Goal: Obtain resource: Download file/media

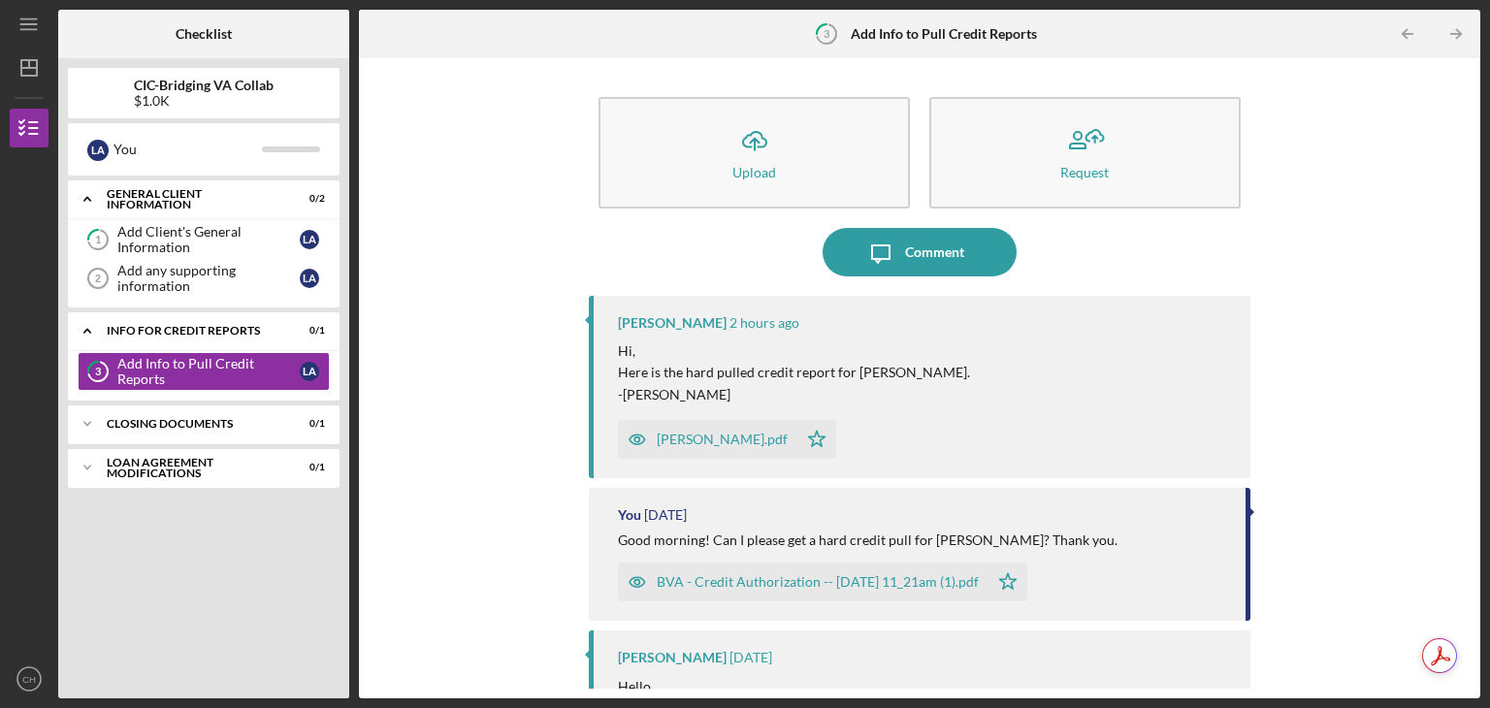
click at [690, 431] on div "[PERSON_NAME].pdf" at bounding box center [707, 439] width 179 height 39
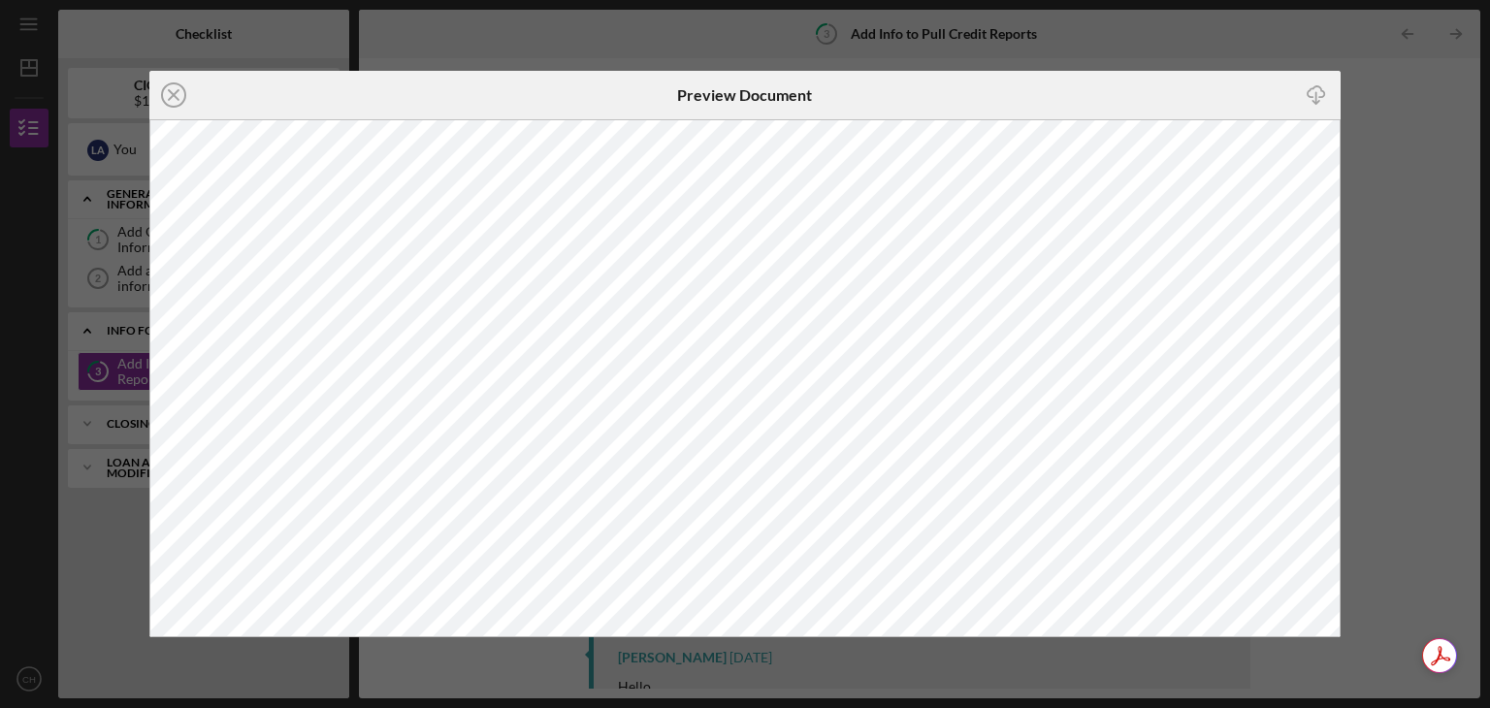
click at [1307, 99] on icon "Icon/Download" at bounding box center [1317, 96] width 44 height 44
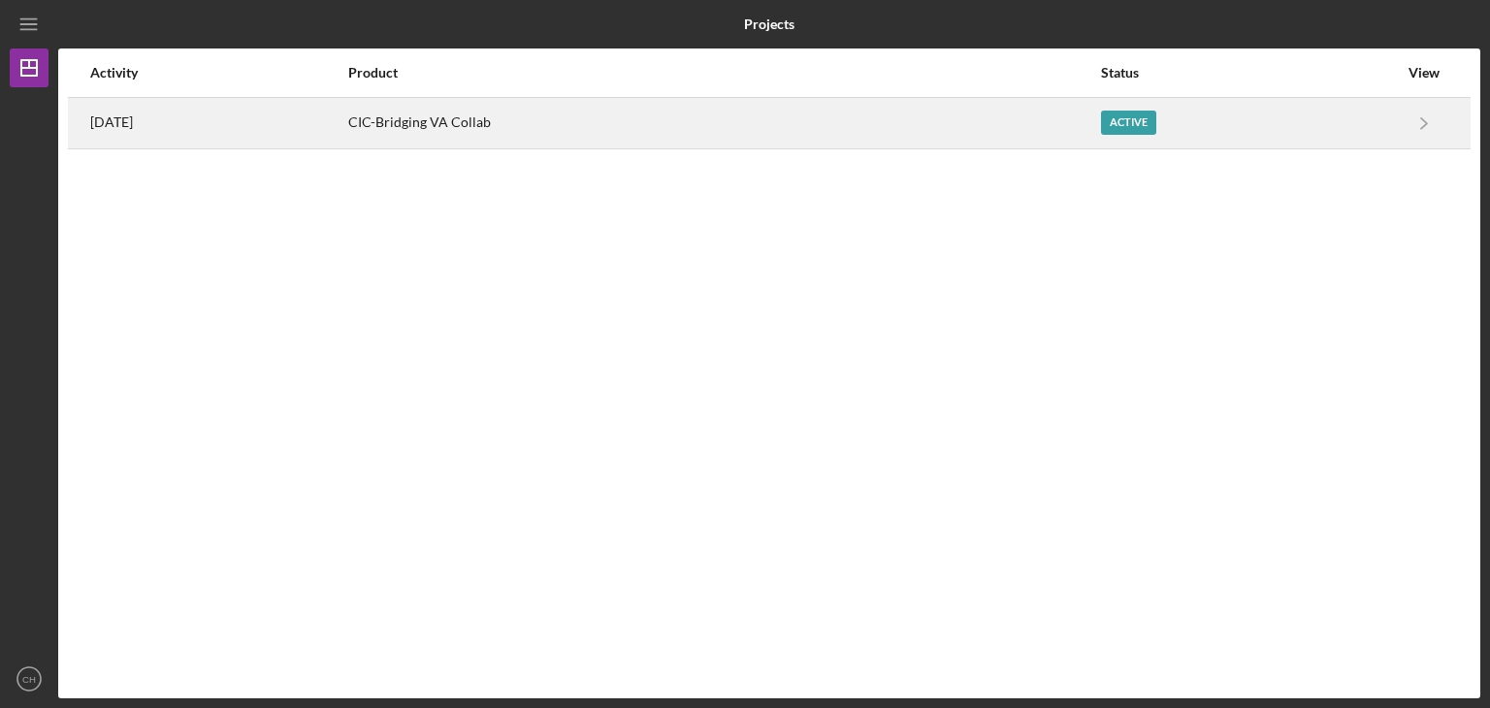
click at [444, 125] on div "CIC-Bridging VA Collab" at bounding box center [724, 123] width 752 height 48
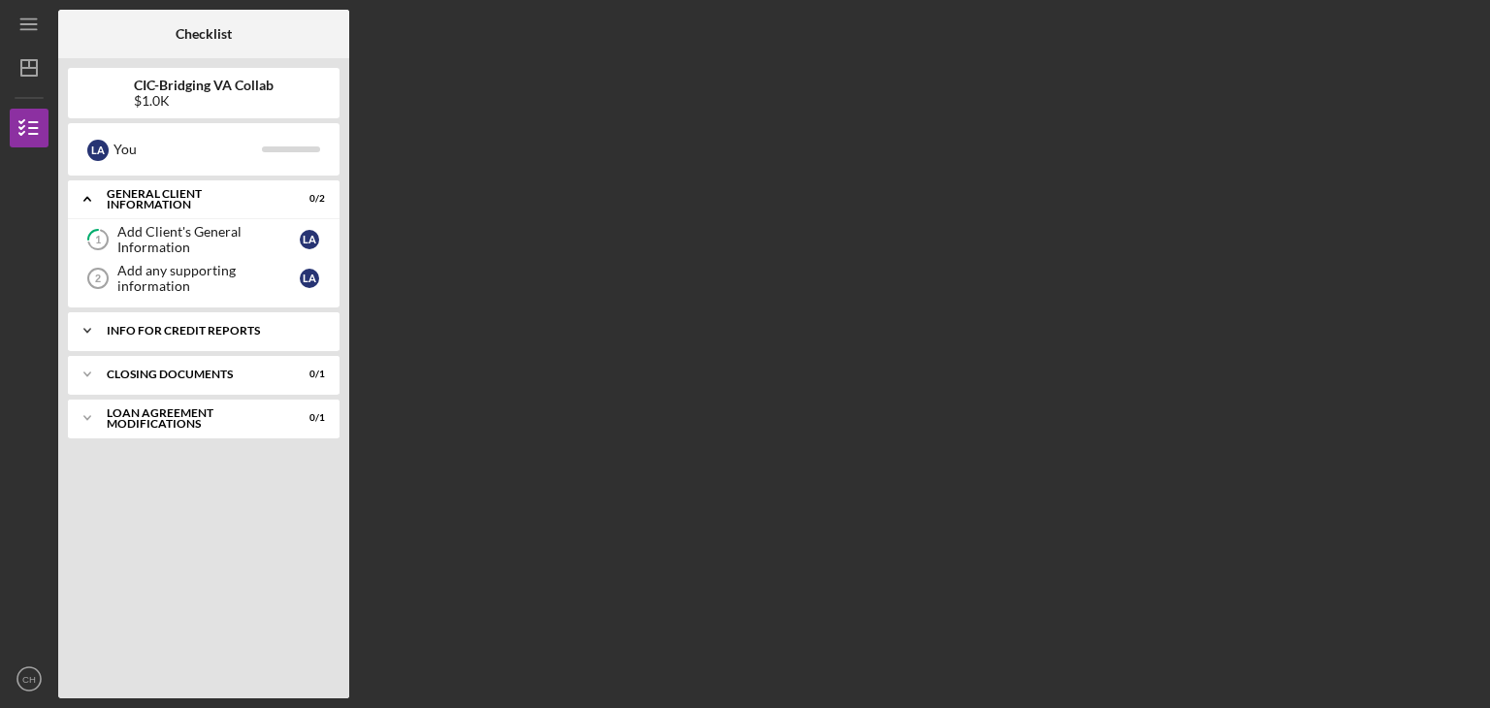
click at [143, 325] on div "Info for Credit Reports" at bounding box center [211, 331] width 209 height 12
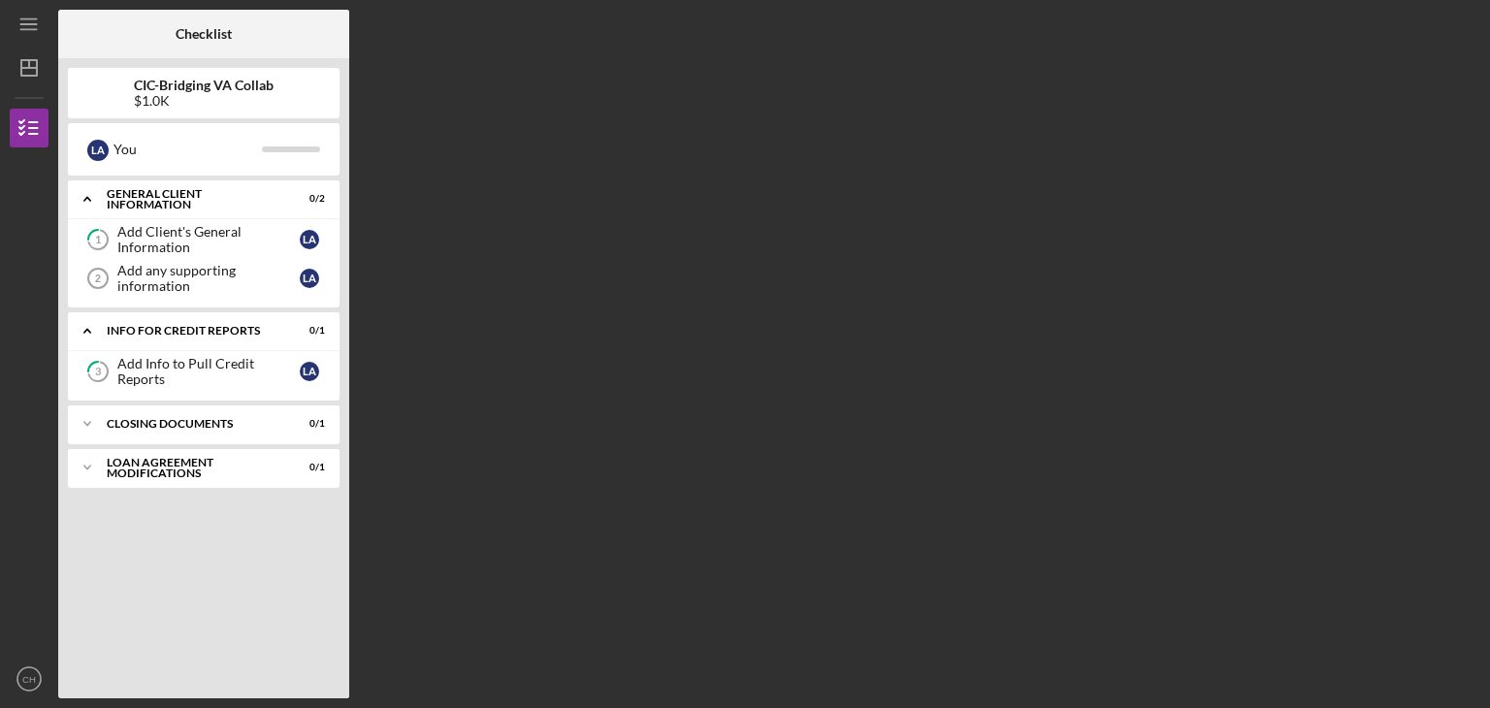
click at [165, 350] on div "Icon/Expander Info for Credit Reports 0 / 1 3 Add Info to Pull Credit Reports L…" at bounding box center [204, 356] width 272 height 88
click at [198, 375] on div "Add Info to Pull Credit Reports" at bounding box center [208, 371] width 182 height 31
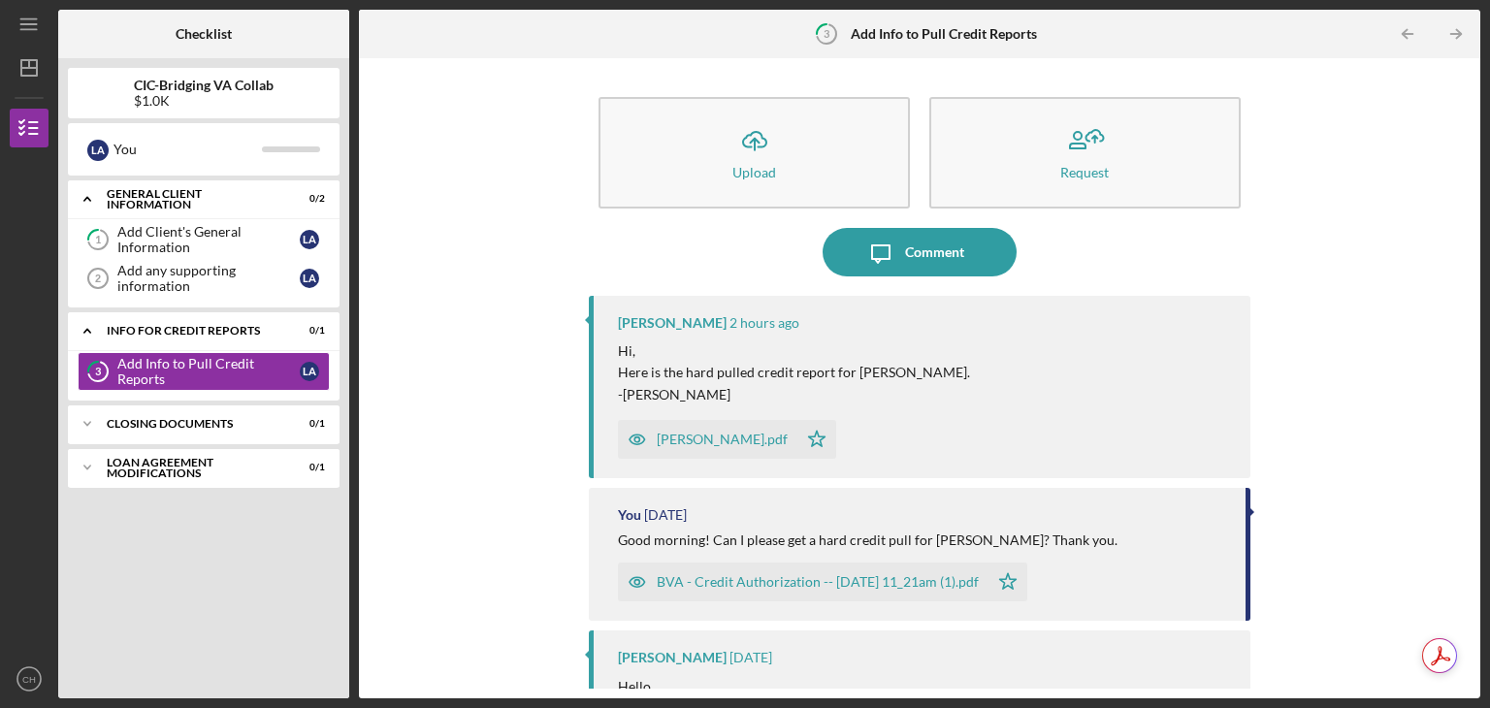
click at [686, 438] on div "[PERSON_NAME].pdf" at bounding box center [722, 440] width 131 height 16
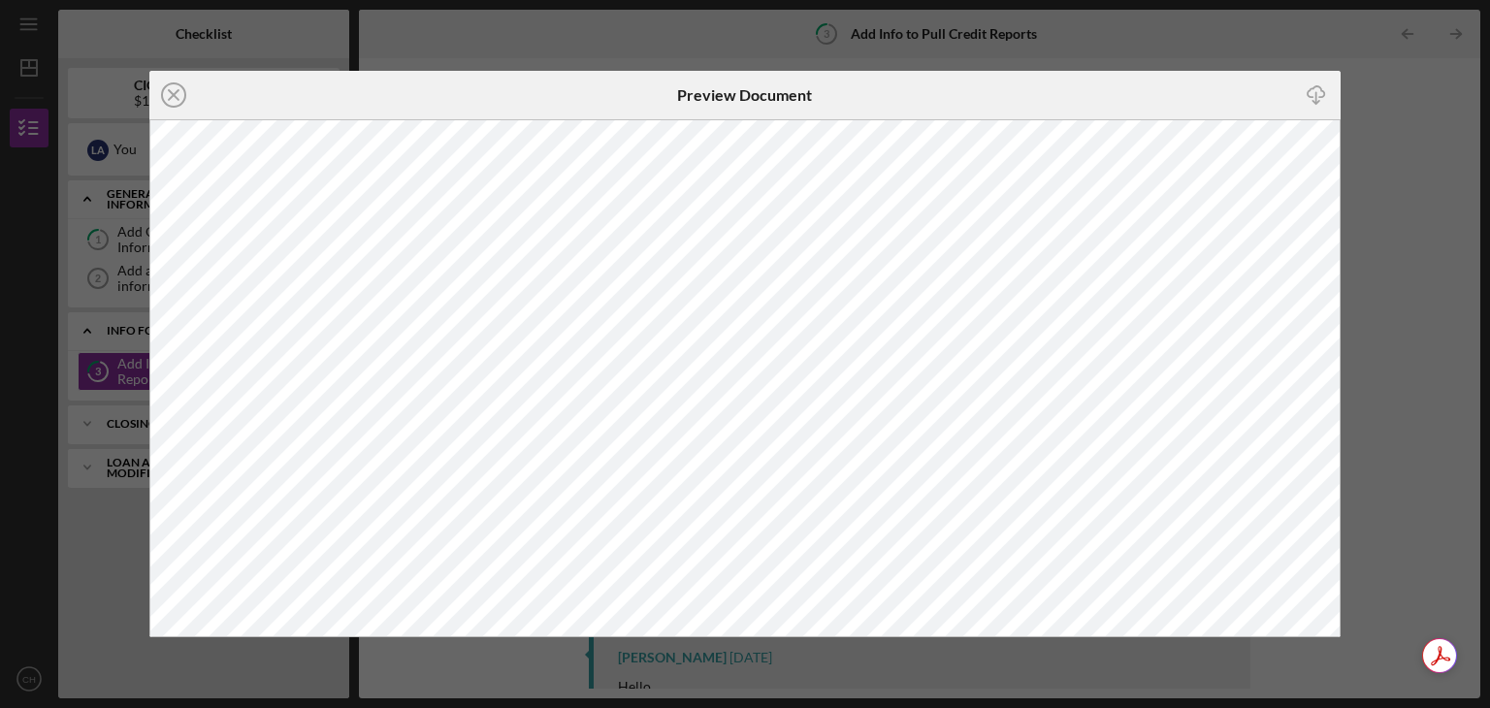
click at [1319, 88] on icon "Icon/Download" at bounding box center [1317, 96] width 44 height 44
